Goal: Task Accomplishment & Management: Use online tool/utility

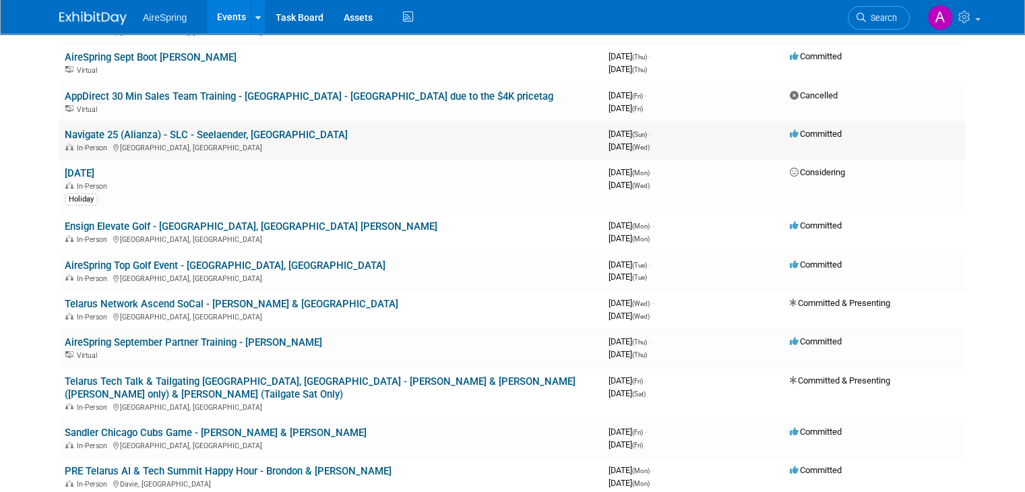
scroll to position [337, 0]
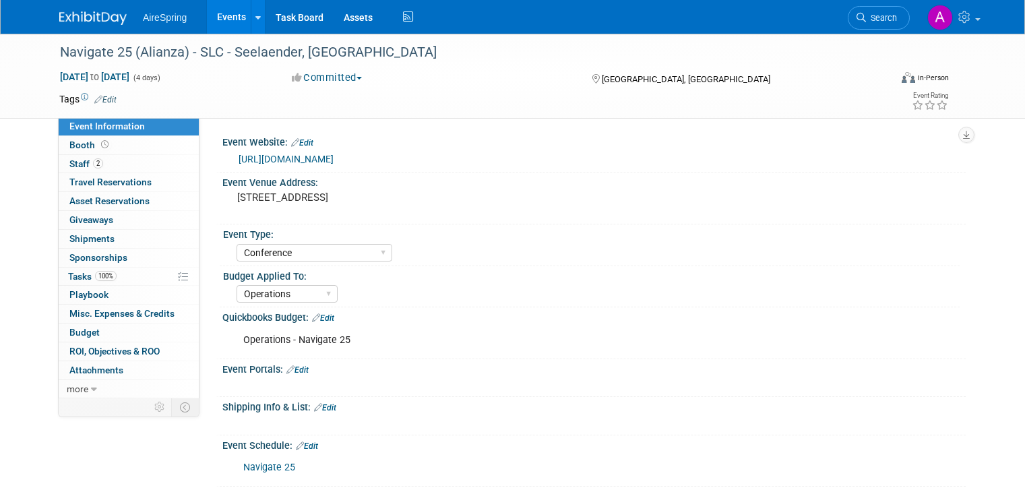
select select "Conference"
select select "Operations"
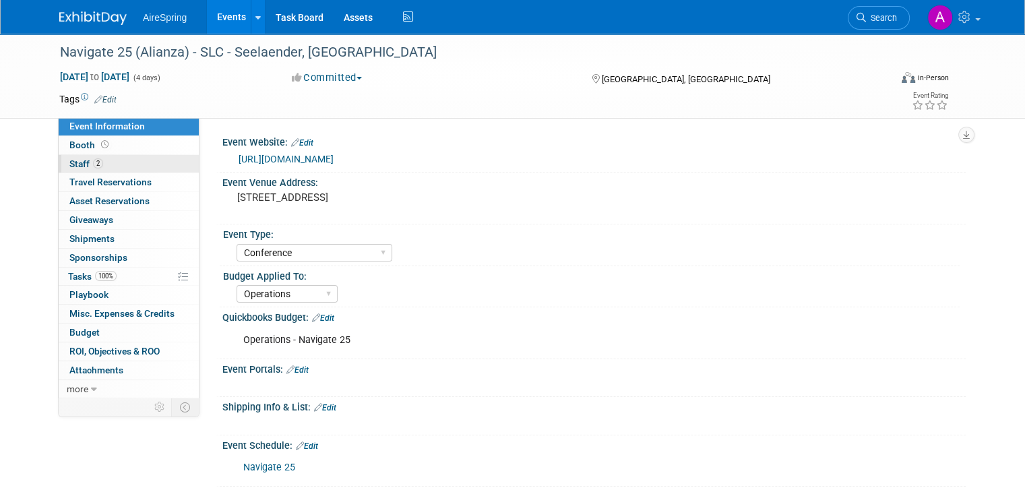
click at [74, 162] on span "Staff 2" at bounding box center [86, 163] width 34 height 11
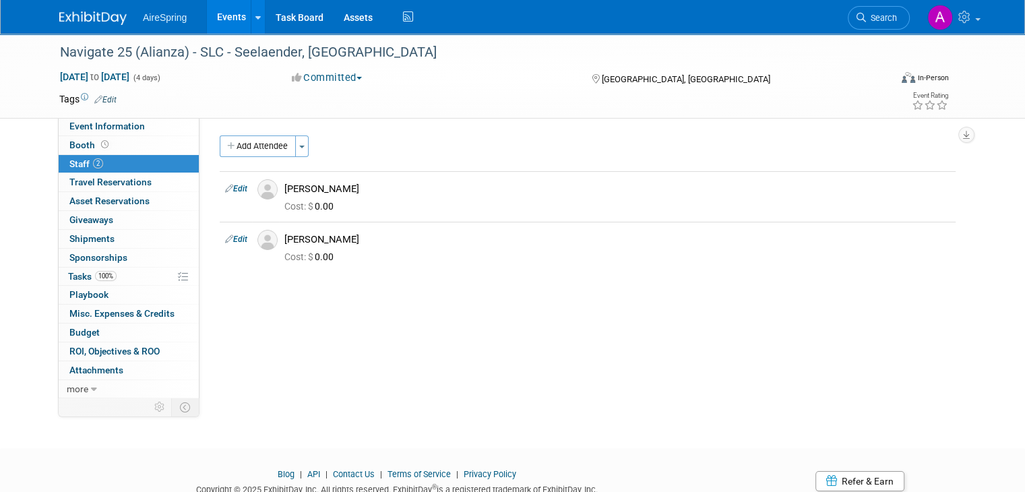
click at [350, 402] on div "Navigate 25 (Alianza) - SLC - Seelaender, [GEOGRAPHIC_DATA] [DATE] to [DATE] (4…" at bounding box center [512, 229] width 1025 height 390
click at [108, 127] on span "Event Information" at bounding box center [106, 126] width 75 height 11
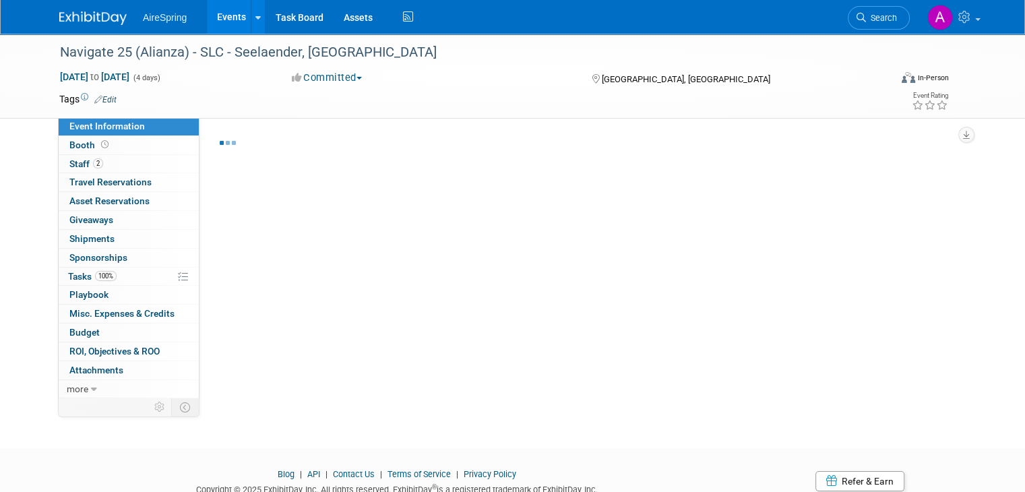
select select "Conference"
select select "Operations"
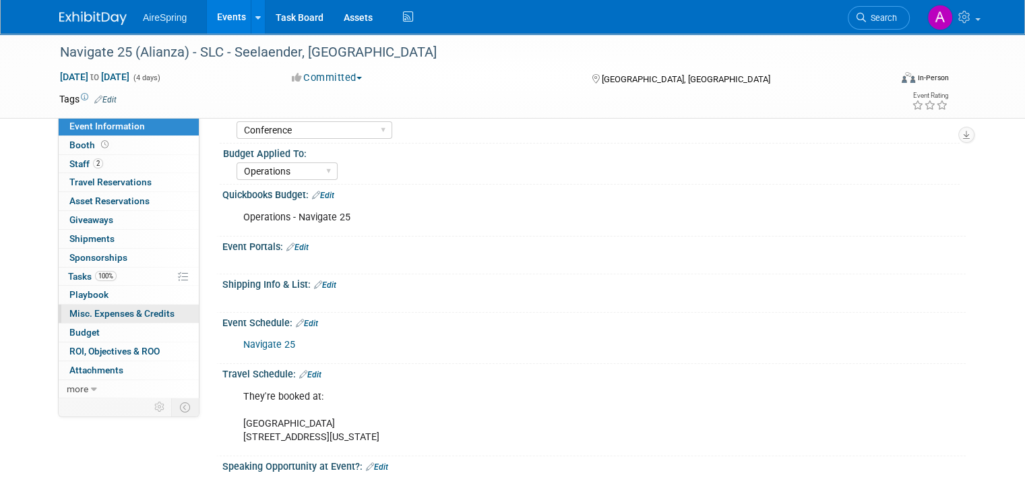
scroll to position [135, 0]
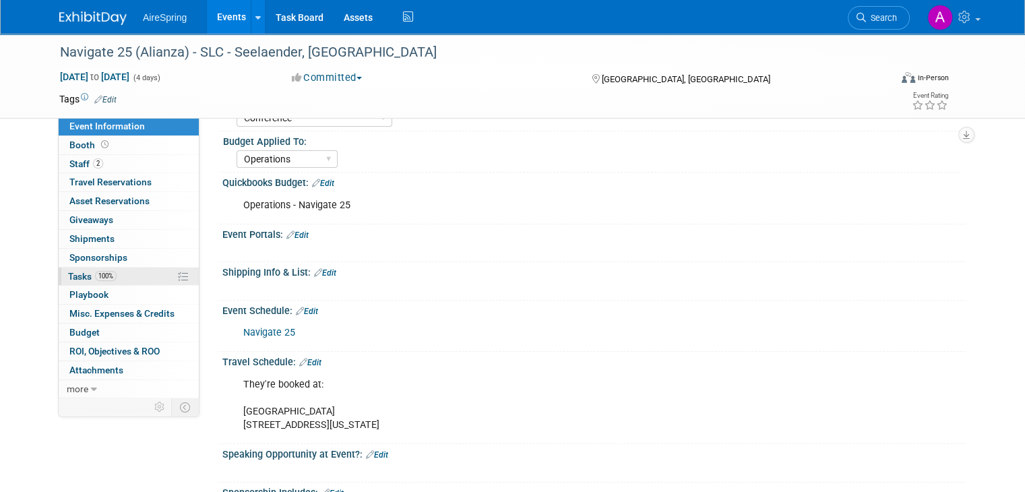
click at [107, 278] on link "100% Tasks 100%" at bounding box center [129, 276] width 140 height 18
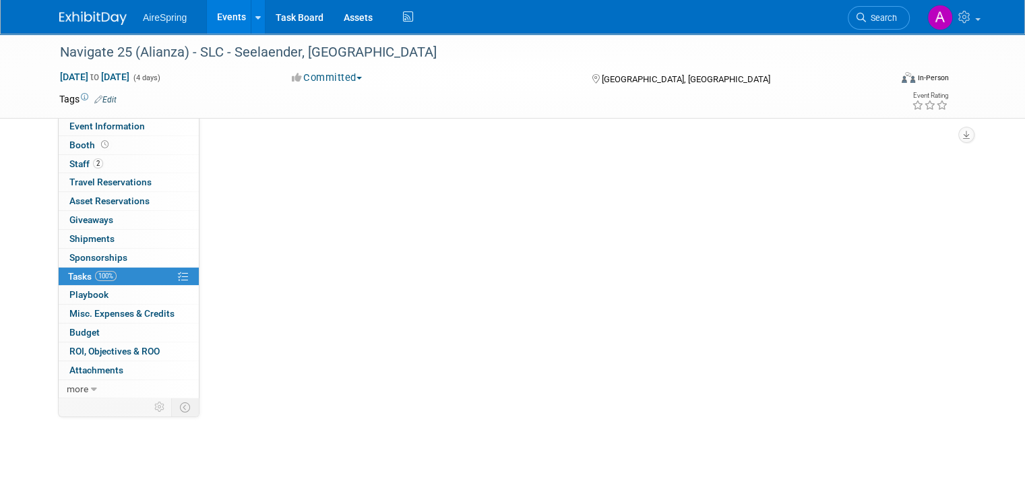
scroll to position [0, 0]
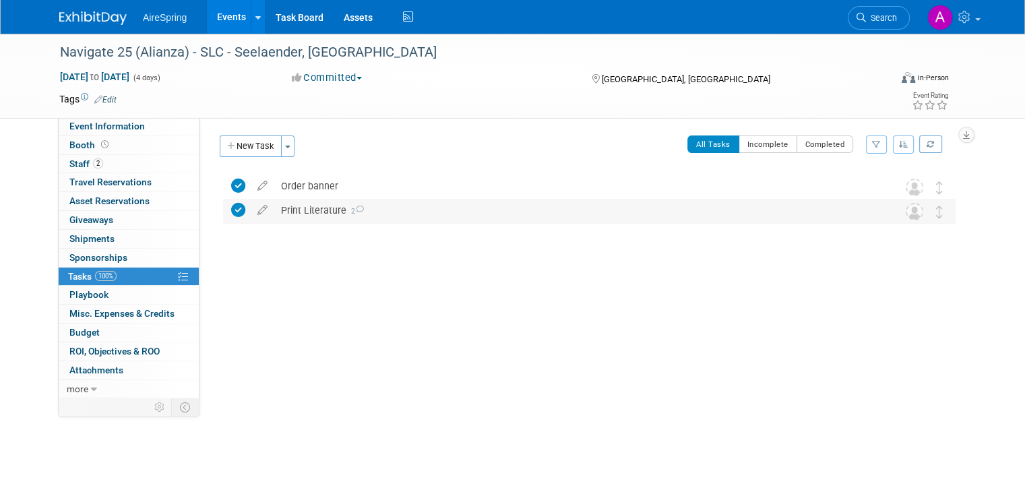
click at [310, 216] on div "Print Literature 2" at bounding box center [576, 210] width 604 height 23
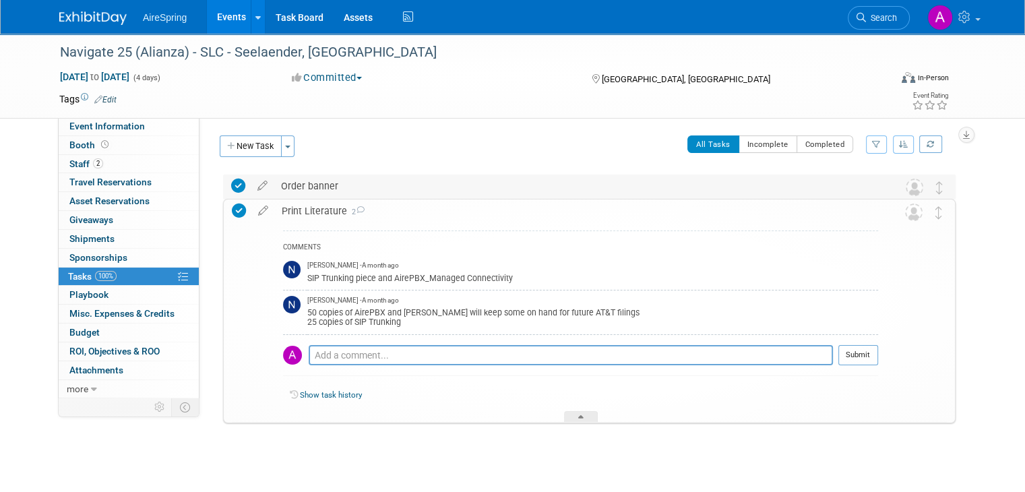
click at [317, 187] on div "Order banner" at bounding box center [576, 185] width 604 height 23
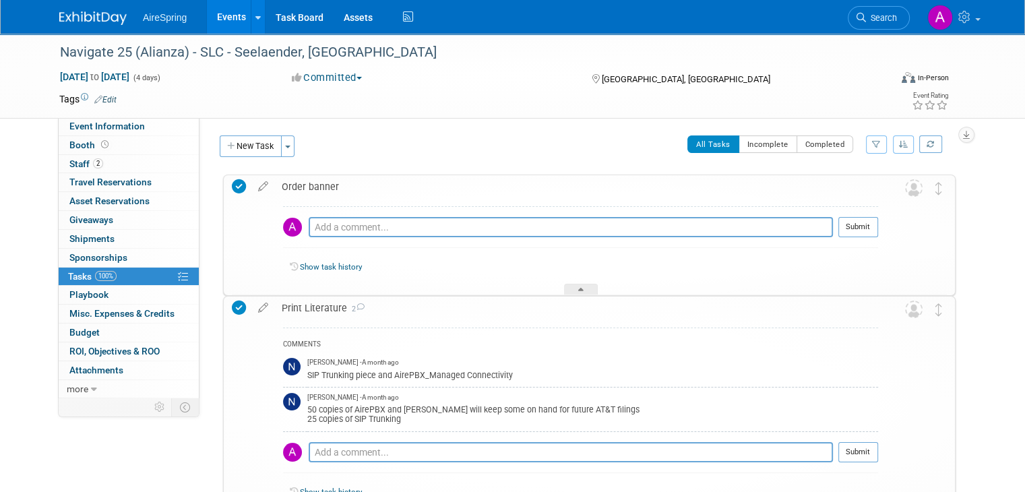
click at [317, 187] on div "Order banner" at bounding box center [576, 186] width 603 height 23
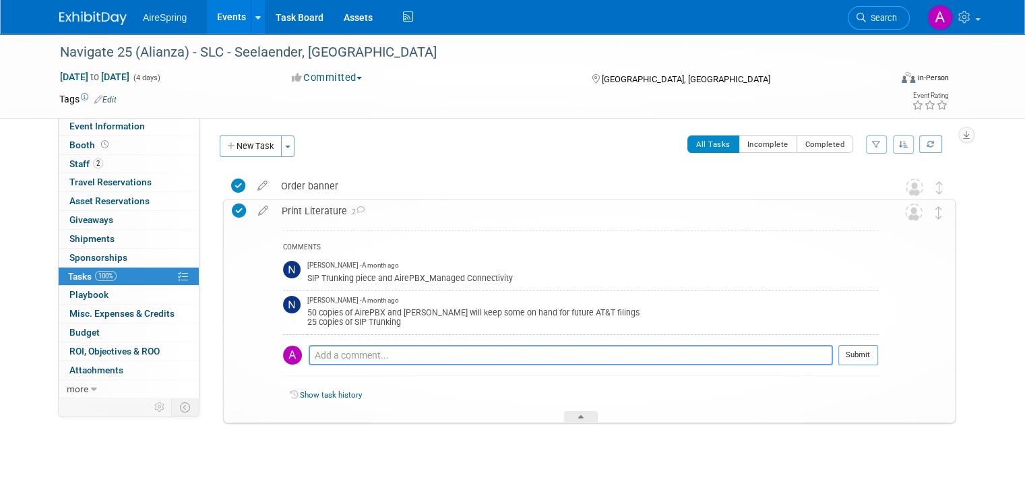
click at [304, 214] on div "Print Literature 2" at bounding box center [576, 210] width 603 height 23
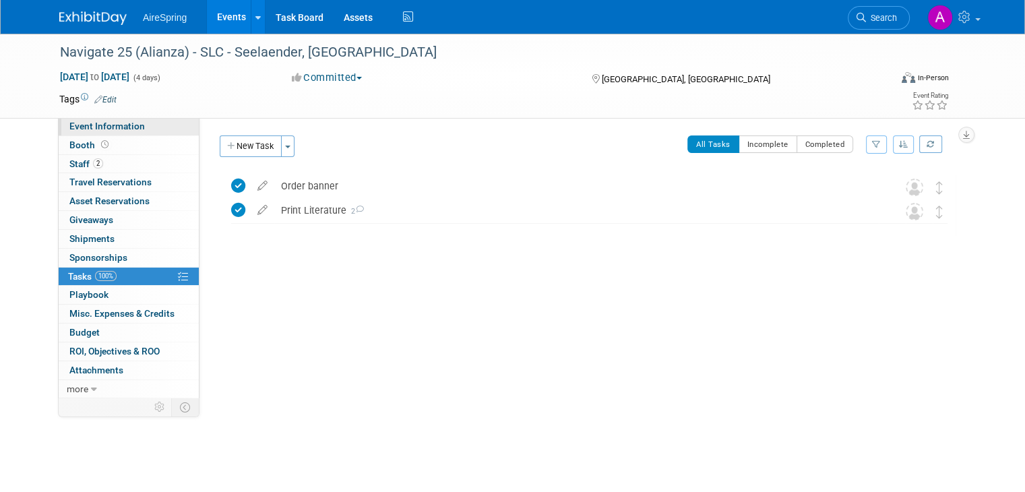
click at [96, 123] on span "Event Information" at bounding box center [106, 126] width 75 height 11
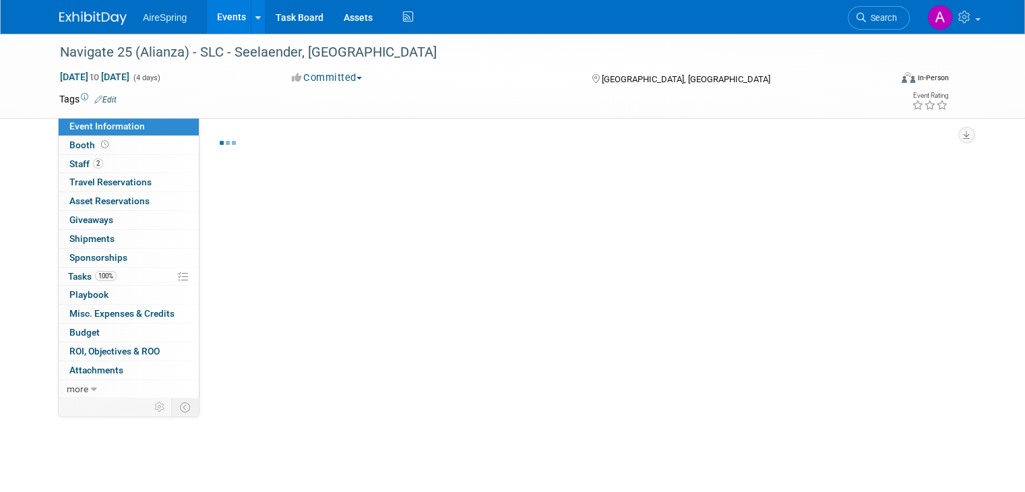
select select "Conference"
select select "Operations"
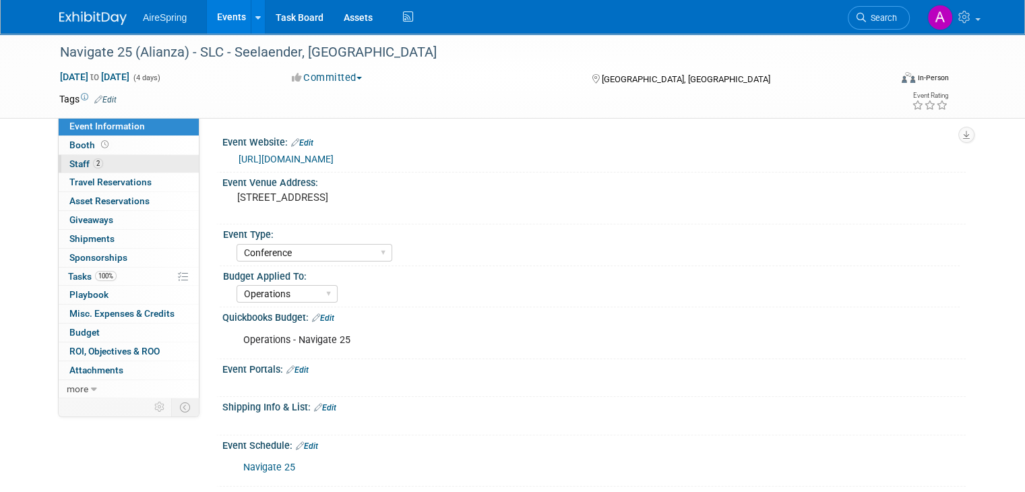
click at [97, 163] on link "2 Staff 2" at bounding box center [129, 164] width 140 height 18
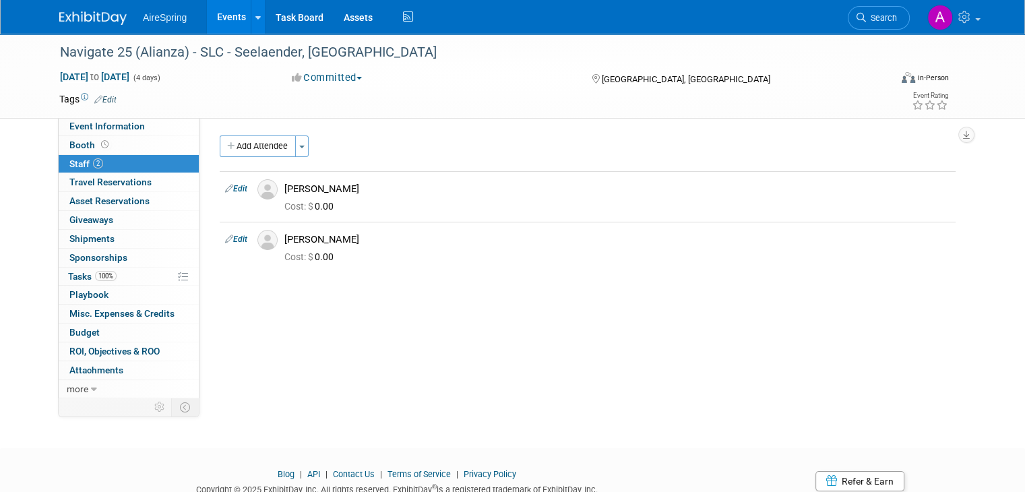
click at [394, 300] on div "Event Website: Edit [URL][DOMAIN_NAME] Event Venue Address: [STREET_ADDRESS]" at bounding box center [582, 257] width 766 height 280
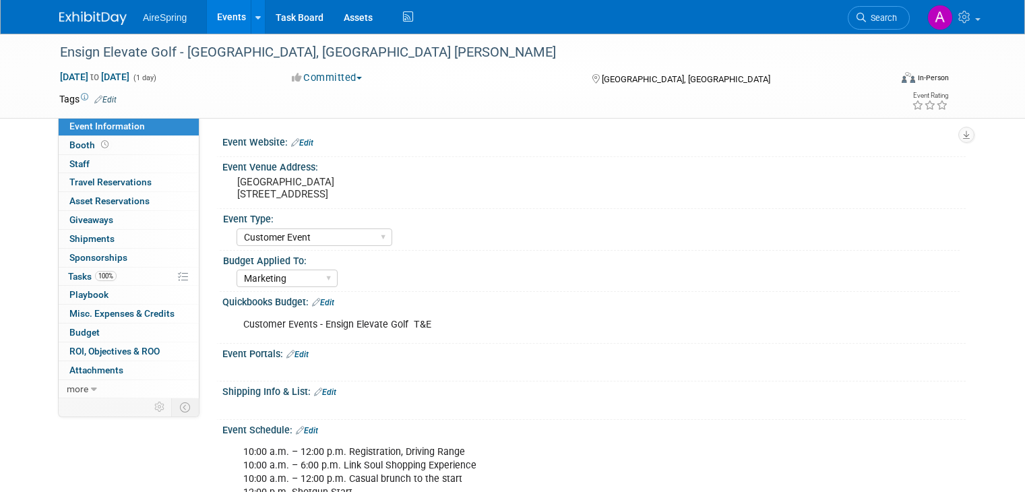
select select "Customer Event"
select select "Marketing"
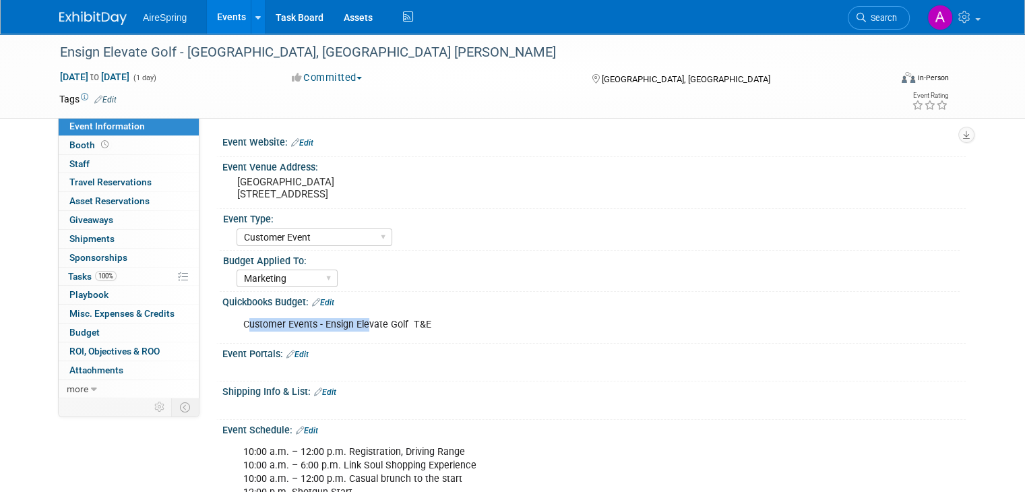
drag, startPoint x: 253, startPoint y: 324, endPoint x: 353, endPoint y: 316, distance: 100.7
click at [353, 316] on div "Customer Events - Ensign Elevate Golf T&E" at bounding box center [527, 324] width 587 height 27
click at [360, 308] on div "Customer Events - Ensign Elevate Golf T&E X" at bounding box center [592, 311] width 726 height 7
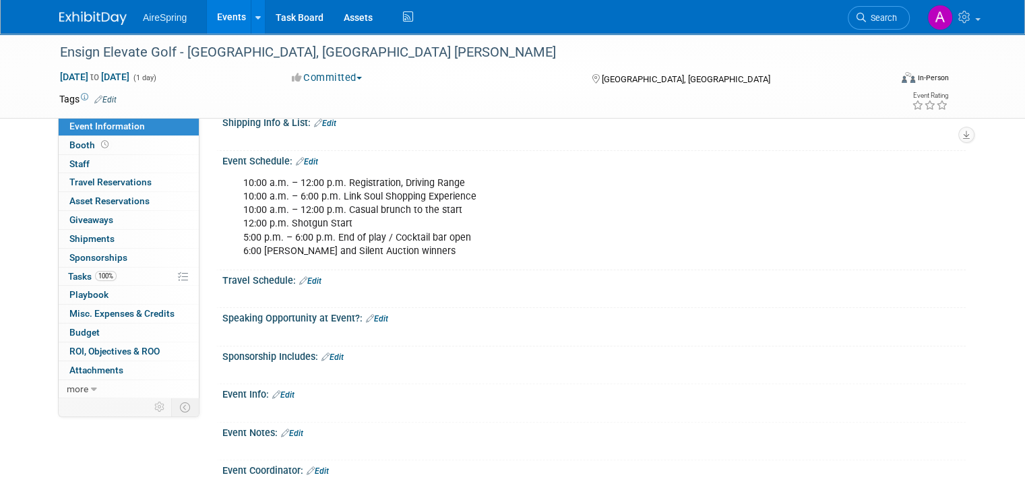
scroll to position [269, 0]
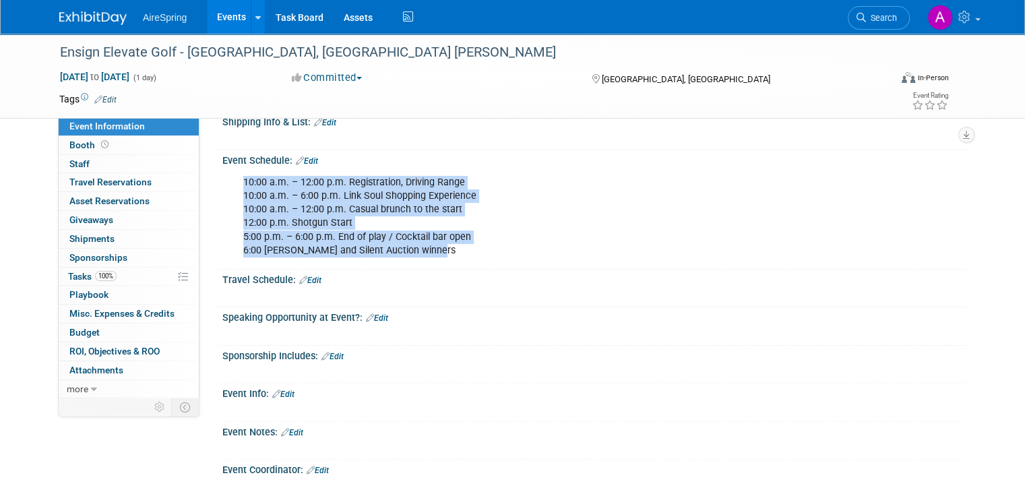
drag, startPoint x: 430, startPoint y: 245, endPoint x: 220, endPoint y: 181, distance: 219.9
click at [222, 181] on div "10:00 a.m. – 12:00 p.m. Registration, Driving Range 10:00 a.m. – 6:00 p.m. Link…" at bounding box center [593, 215] width 743 height 99
copy div "10:00 a.m. – 12:00 p.m. Registration, Driving Range 10:00 a.m. – 6:00 p.m. Link…"
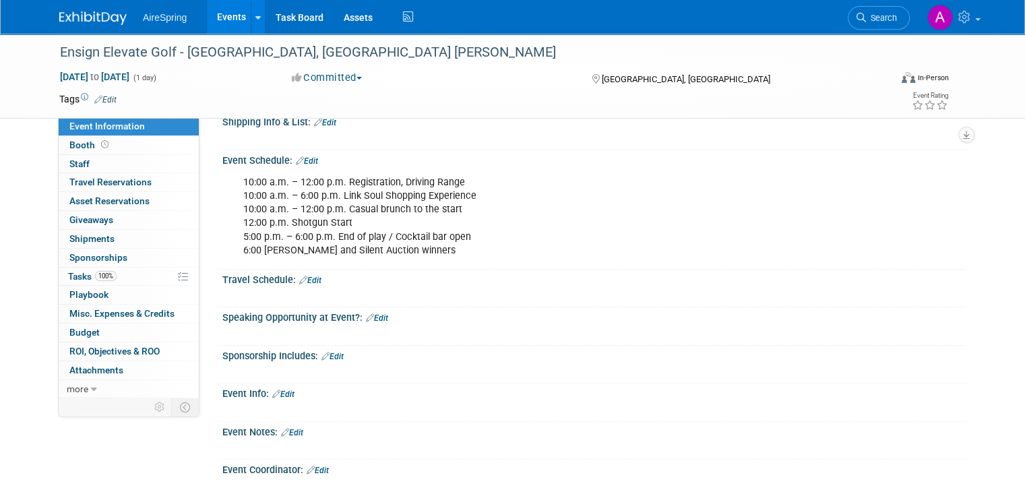
click at [679, 263] on div "Event Schedule: Edit 10:00 a.m. – 12:00 p.m. Registration, Driving Range 10:00 …" at bounding box center [590, 209] width 749 height 119
